Goal: Task Accomplishment & Management: Use online tool/utility

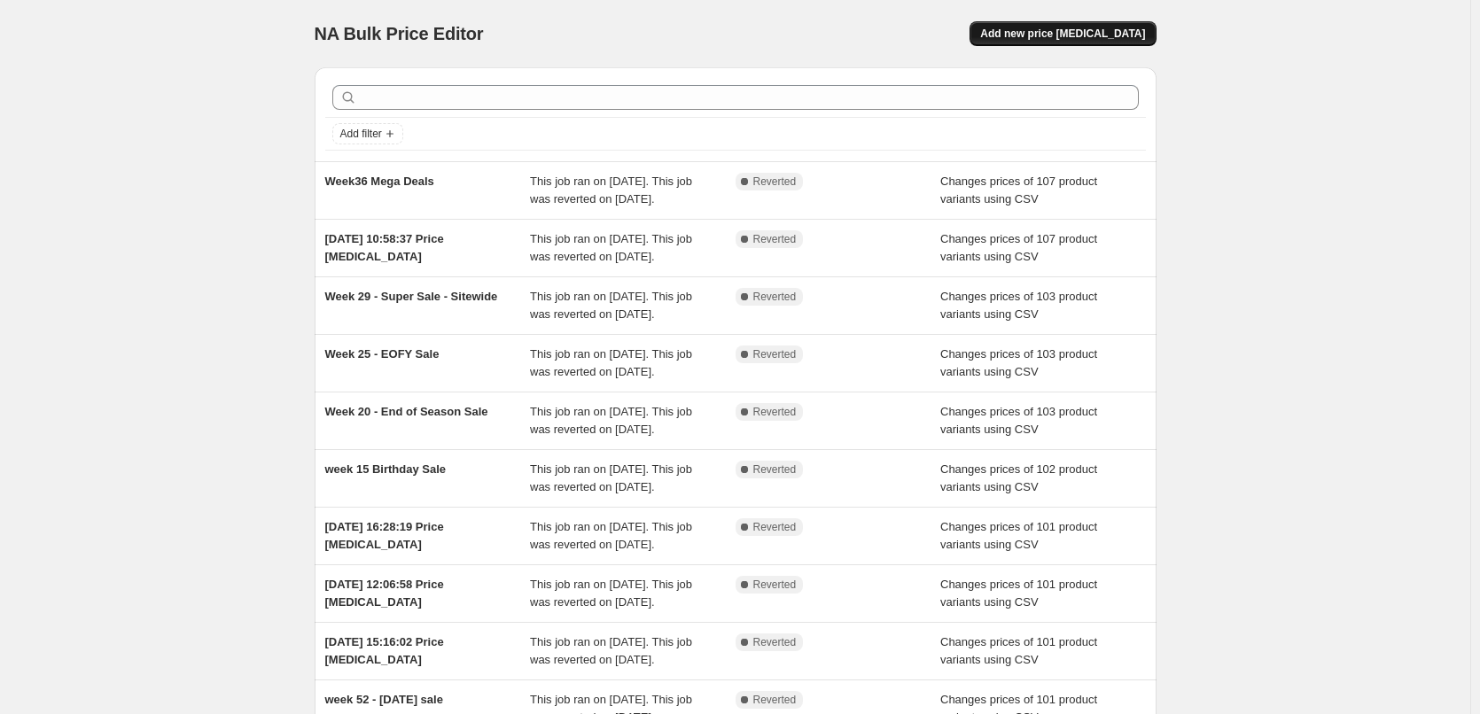
click at [1061, 35] on span "Add new price [MEDICAL_DATA]" at bounding box center [1062, 34] width 165 height 14
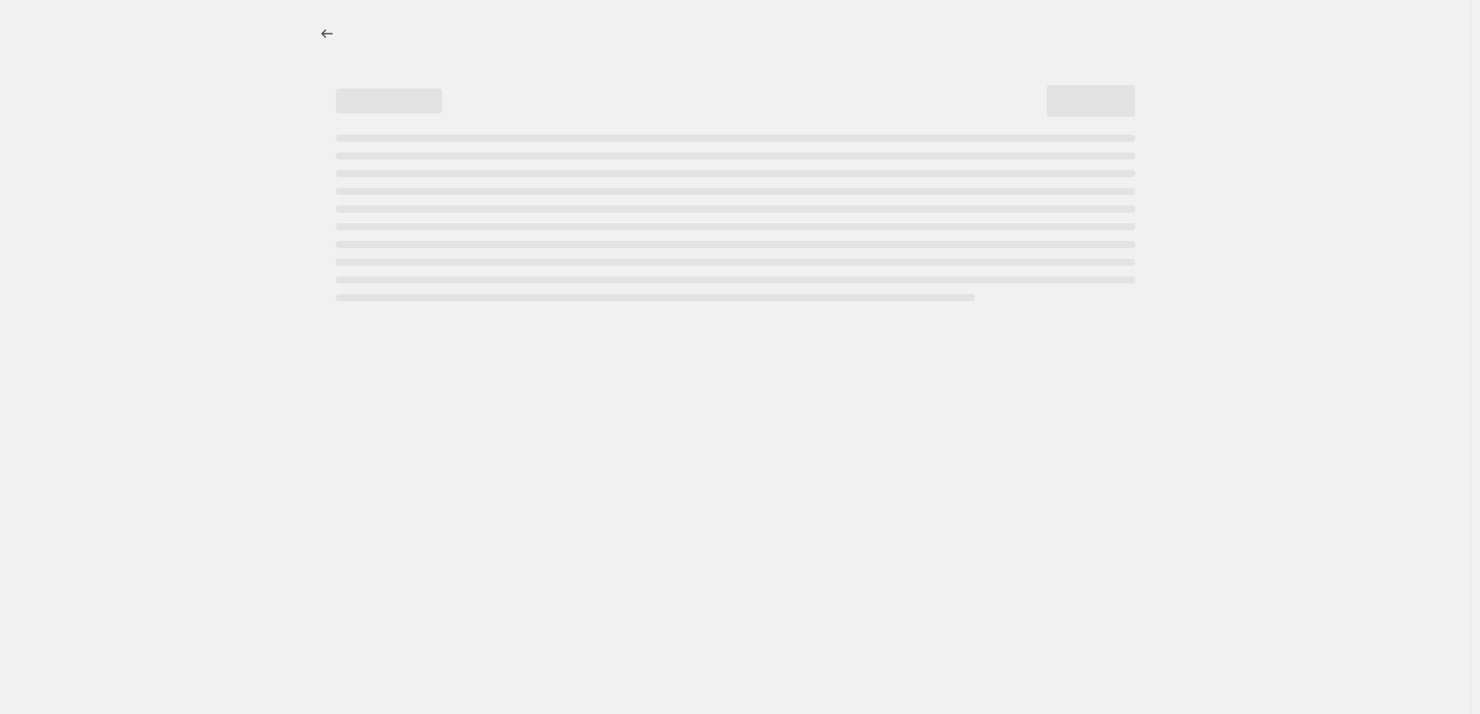
select select "percentage"
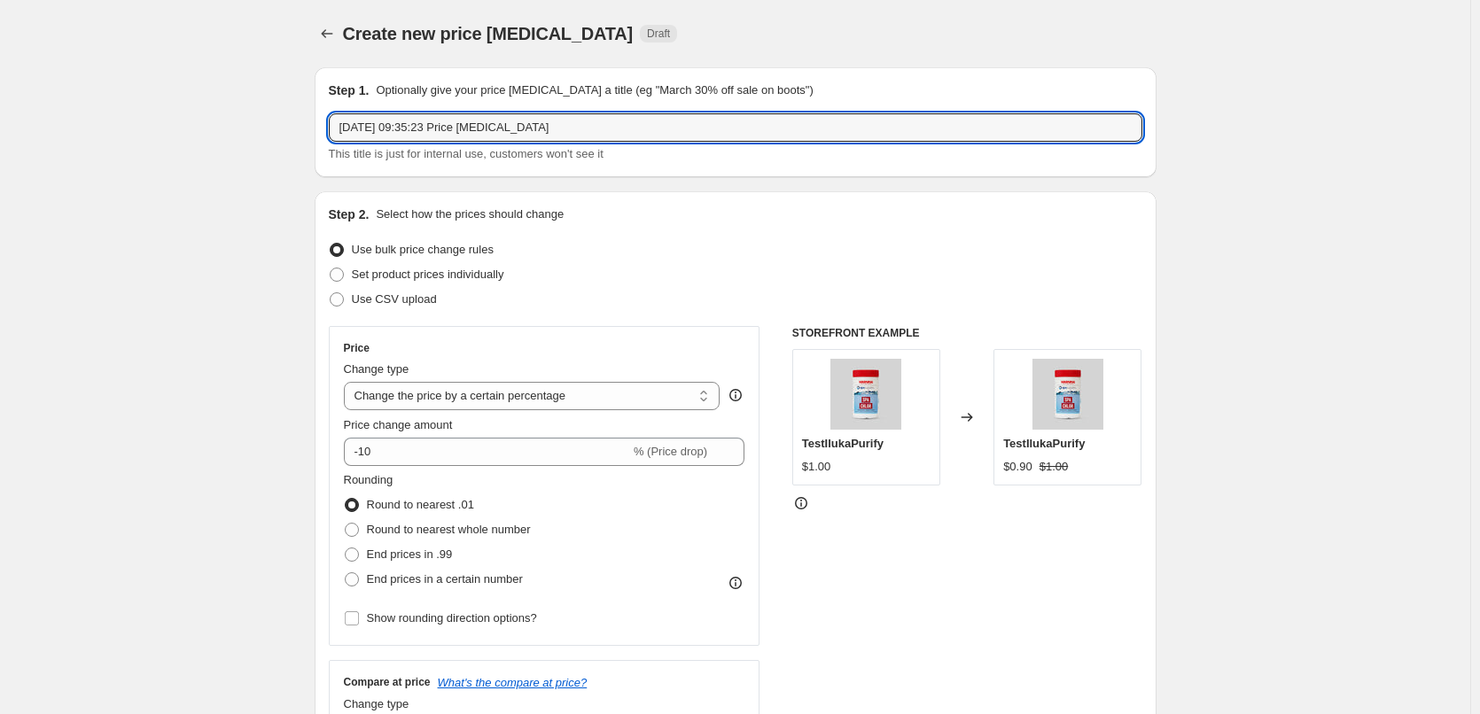
drag, startPoint x: 595, startPoint y: 125, endPoint x: 295, endPoint y: 139, distance: 299.8
type input "Week 41 Super Sale"
click at [377, 299] on span "Use CSV upload" at bounding box center [394, 298] width 85 height 13
click at [331, 293] on input "Use CSV upload" at bounding box center [330, 292] width 1 height 1
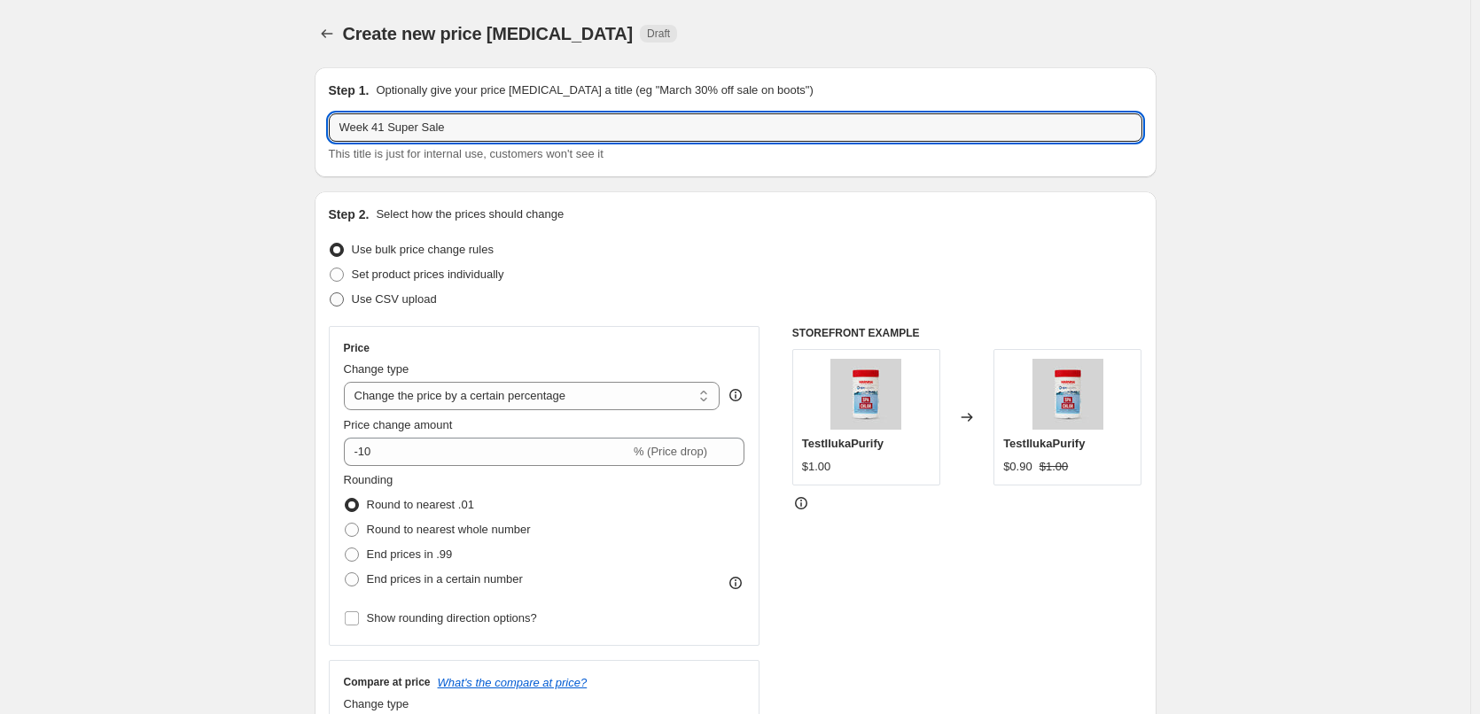
radio input "true"
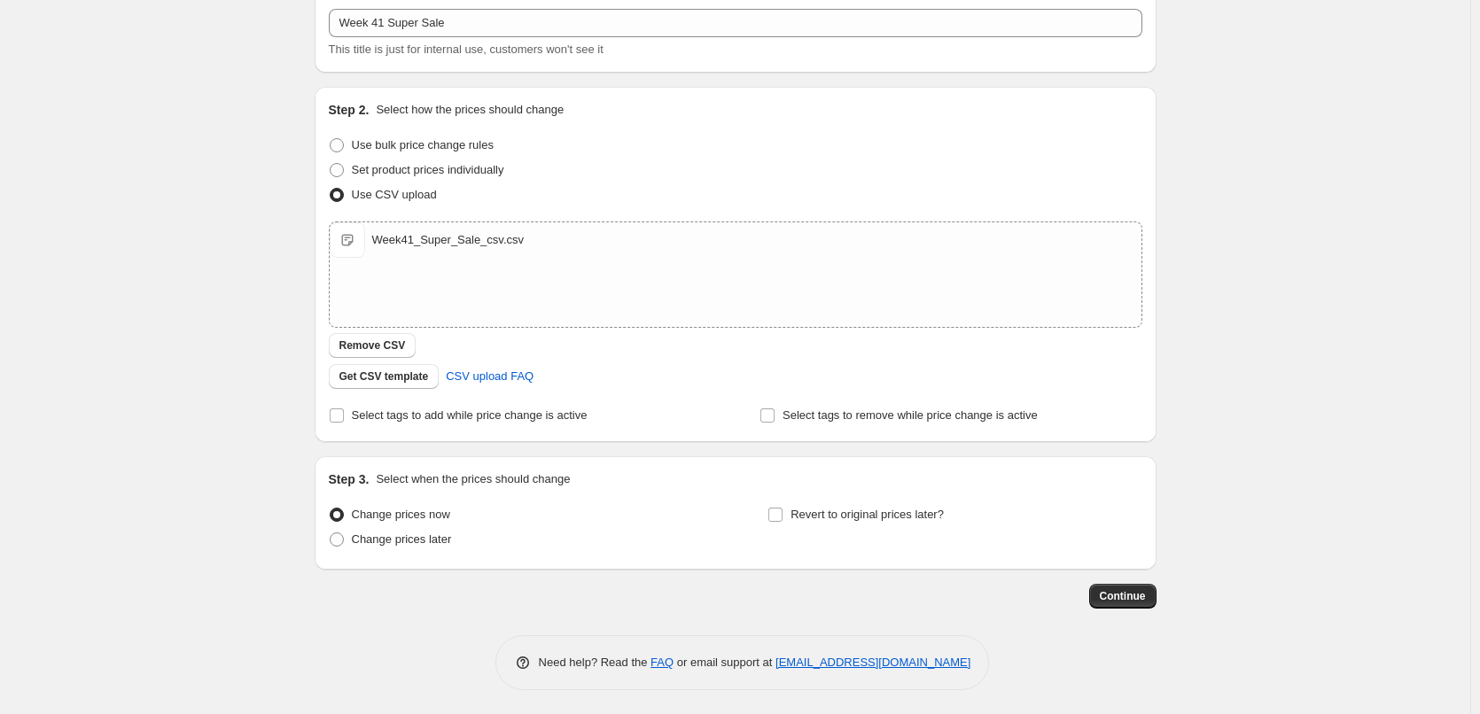
scroll to position [107, 0]
click at [389, 541] on span "Change prices later" at bounding box center [402, 536] width 100 height 13
click at [331, 531] on input "Change prices later" at bounding box center [330, 530] width 1 height 1
radio input "true"
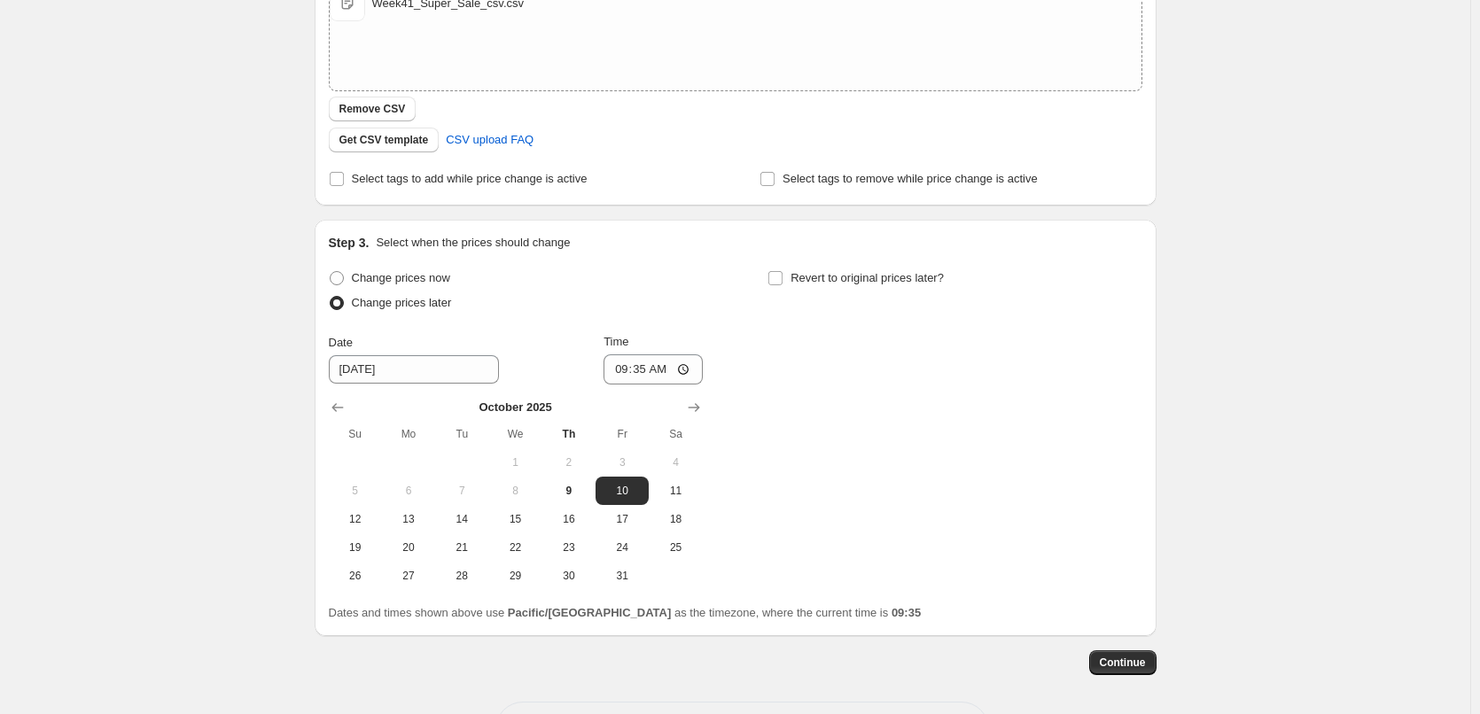
scroll to position [373, 0]
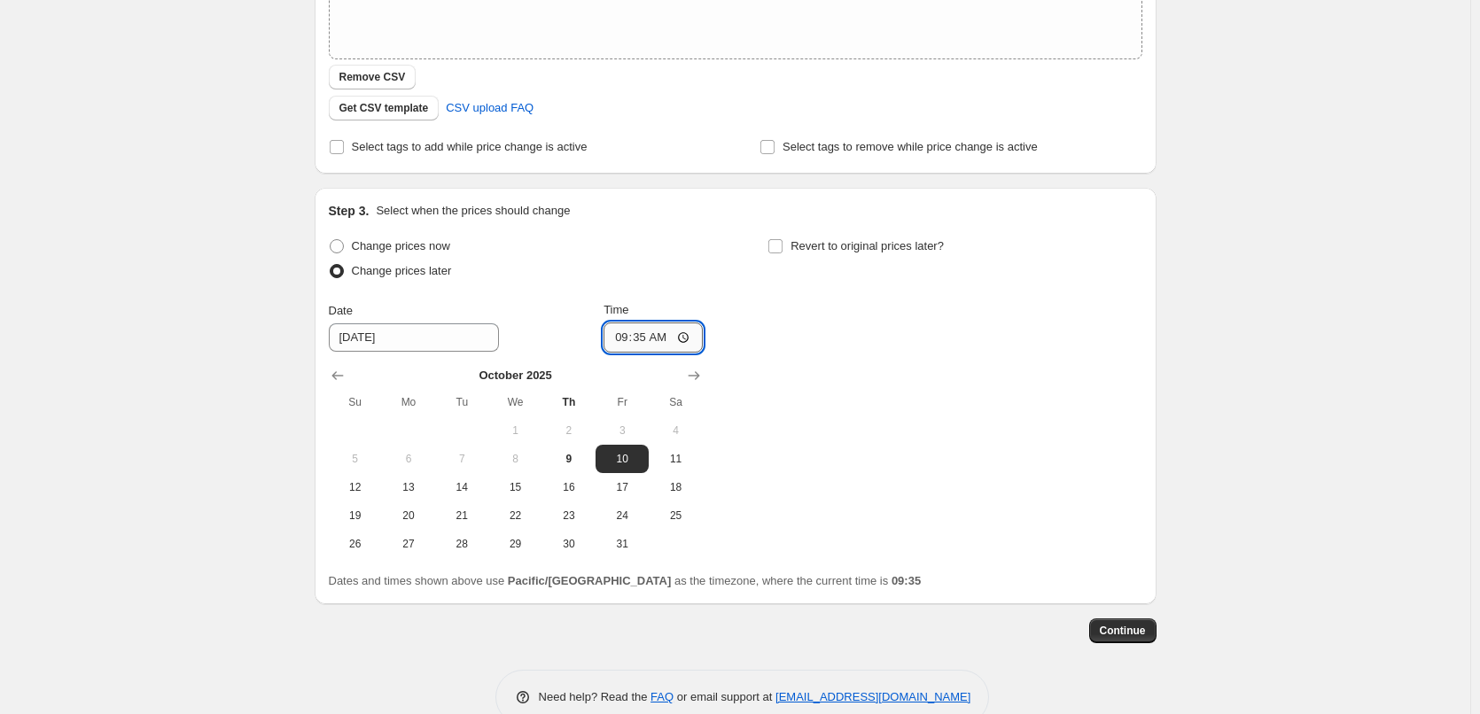
click at [679, 339] on input "09:35" at bounding box center [652, 338] width 99 height 30
type input "00:01"
click at [797, 362] on div "Change prices now Change prices later Date 10/10/2025 Time 00:01 October 2025 S…" at bounding box center [735, 396] width 813 height 324
click at [780, 253] on input "Revert to original prices later?" at bounding box center [775, 246] width 14 height 14
checkbox input "true"
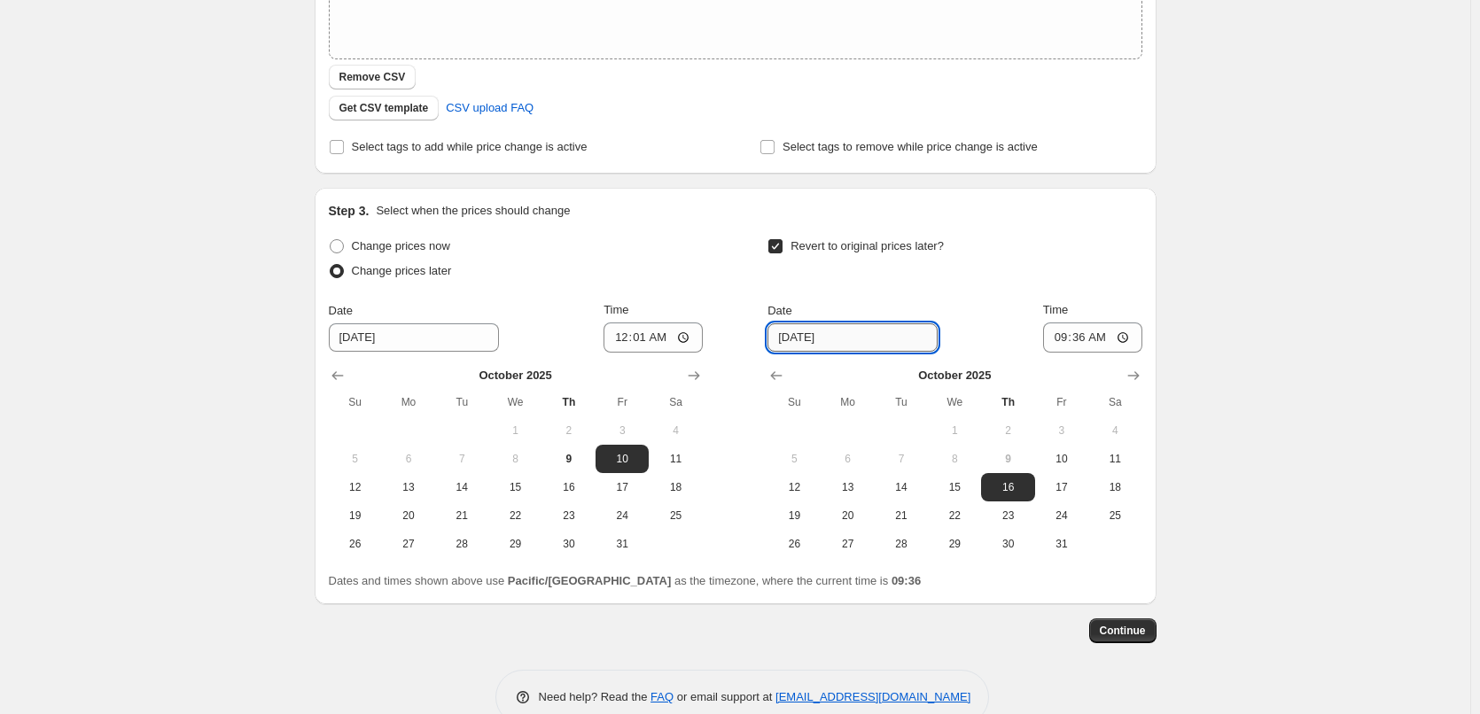
click at [890, 338] on input "10/16/2025" at bounding box center [852, 337] width 170 height 28
click at [839, 335] on input "10/16/2025" at bounding box center [852, 337] width 170 height 28
click at [820, 334] on input "10/16/2025" at bounding box center [852, 337] width 170 height 28
click at [862, 515] on span "20" at bounding box center [848, 516] width 39 height 14
type input "10/20/2025"
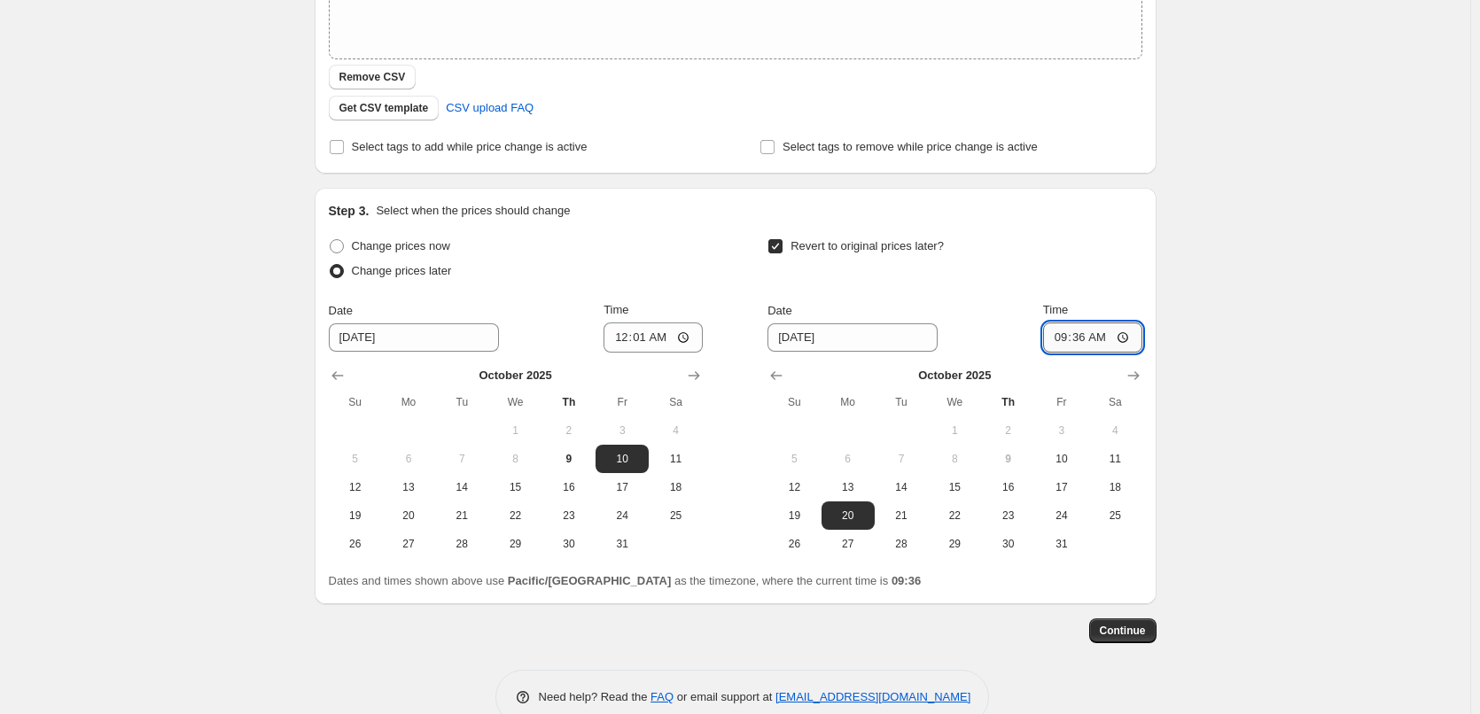
click at [1114, 345] on input "09:36" at bounding box center [1092, 338] width 99 height 30
click at [1121, 340] on input "09:36" at bounding box center [1092, 338] width 99 height 30
type input "23:59"
click at [1130, 290] on div "Revert to original prices later? Date 10/20/2025 Time 23:59 October 2025 Su Mo …" at bounding box center [954, 396] width 374 height 324
click at [1153, 628] on button "Continue" at bounding box center [1122, 630] width 67 height 25
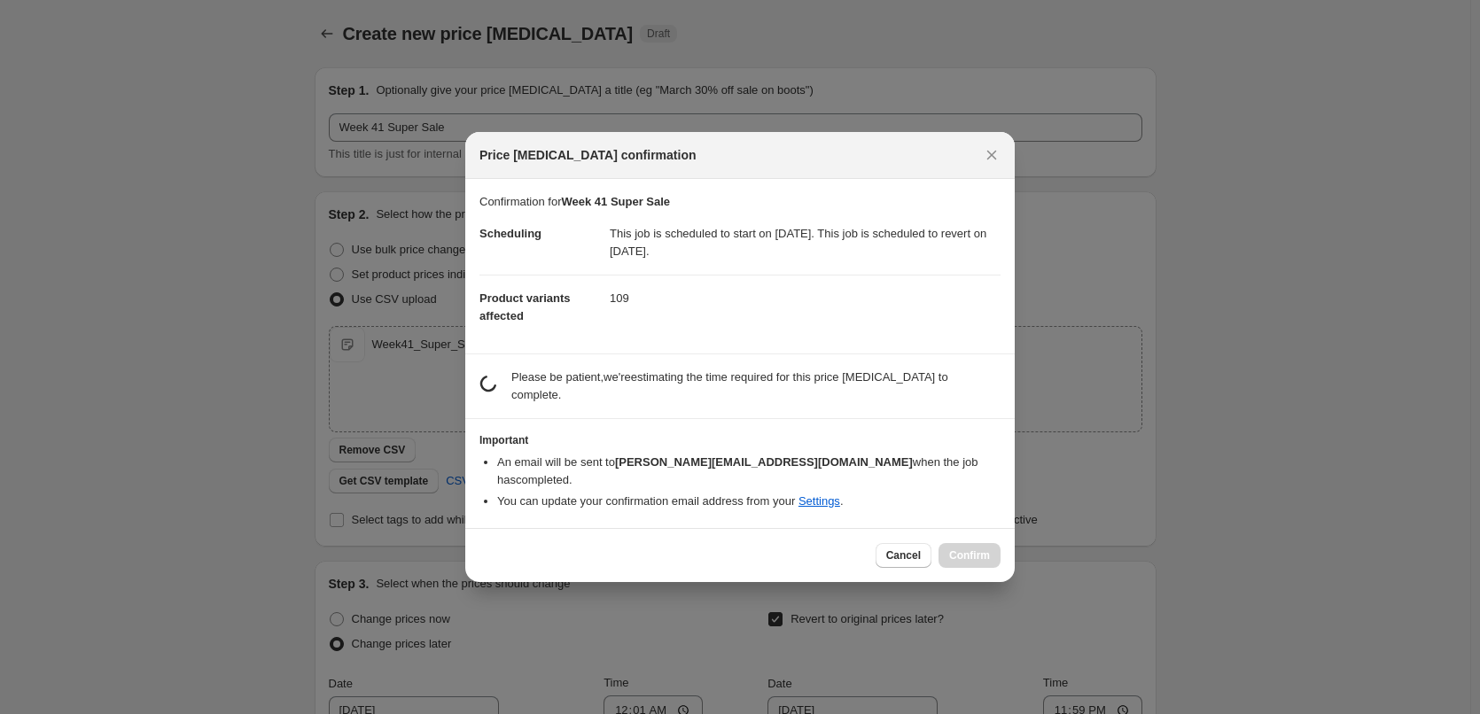
scroll to position [0, 0]
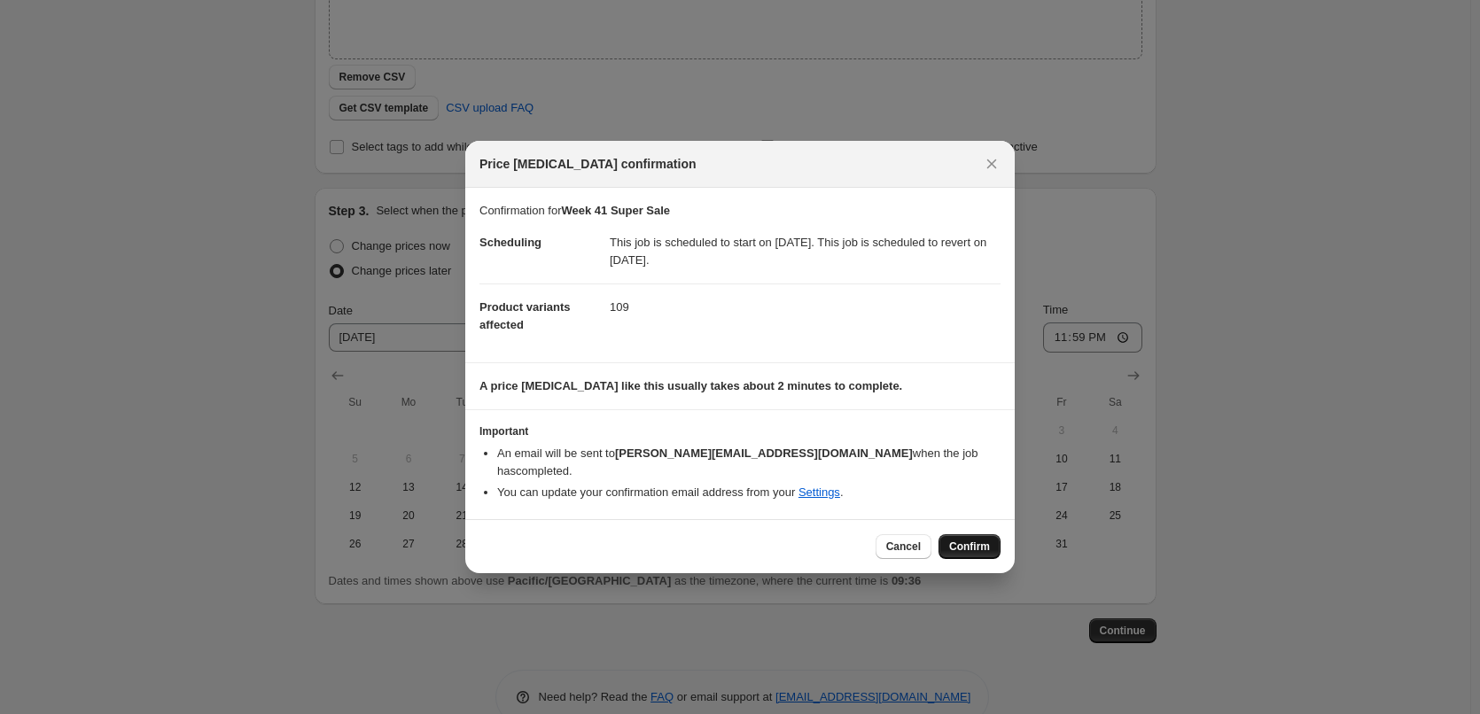
click at [994, 537] on button "Confirm" at bounding box center [969, 546] width 62 height 25
type input "Week 41 Super Sale"
